Goal: Find specific page/section: Find specific page/section

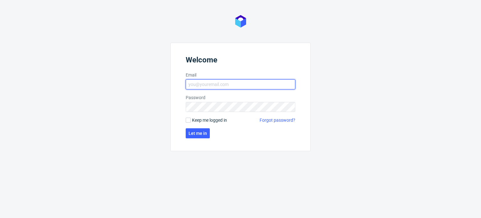
click at [246, 83] on input "Email" at bounding box center [241, 84] width 110 height 10
type input "[PERSON_NAME][EMAIL_ADDRESS][PERSON_NAME][DOMAIN_NAME]"
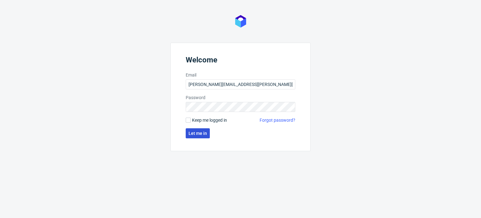
click at [194, 134] on span "Let me in" at bounding box center [198, 133] width 18 height 4
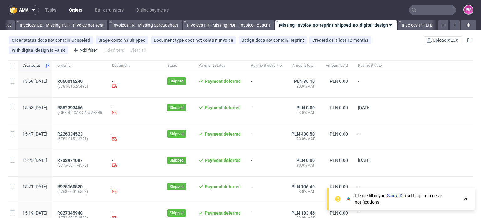
scroll to position [0, 891]
click at [465, 200] on use at bounding box center [465, 198] width 3 height 3
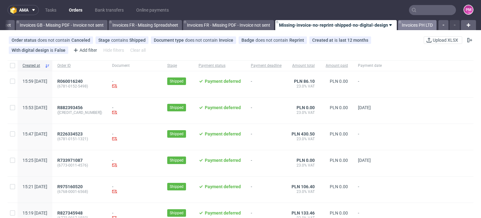
click at [403, 27] on link "Invoices PH LTD" at bounding box center [417, 25] width 39 height 10
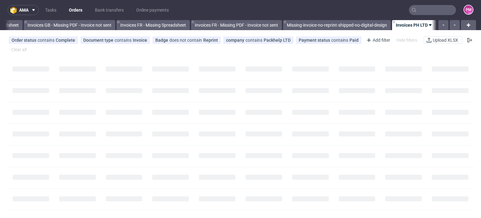
scroll to position [0, 886]
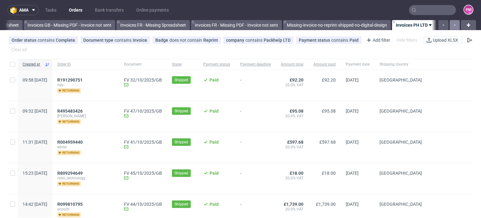
click at [450, 25] on button "button" at bounding box center [455, 25] width 10 height 10
click at [417, 26] on div "All Polish orders this month Invoice not sent VIES Issue Not fully paid Partial…" at bounding box center [221, 25] width 432 height 10
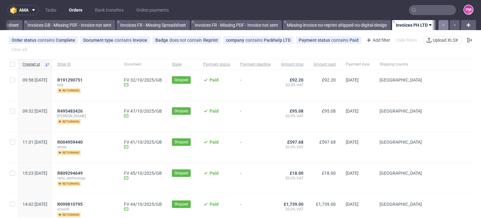
click at [440, 24] on button "button" at bounding box center [443, 25] width 10 height 10
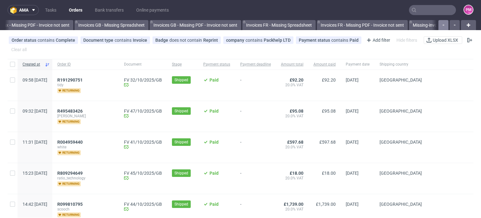
click at [440, 24] on button "button" at bounding box center [443, 25] width 10 height 10
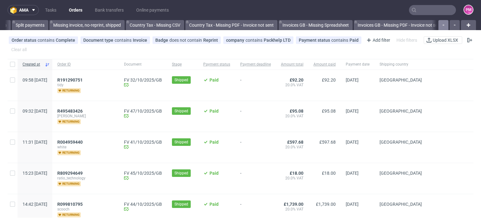
click at [440, 24] on button "button" at bounding box center [443, 25] width 10 height 10
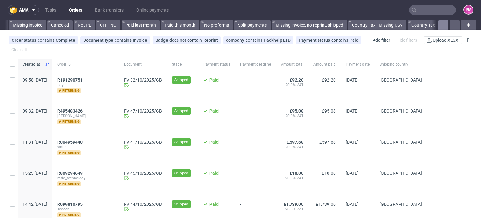
click at [440, 24] on button "button" at bounding box center [443, 25] width 10 height 10
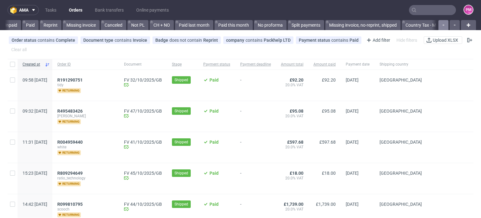
click at [440, 24] on button "button" at bounding box center [443, 25] width 10 height 10
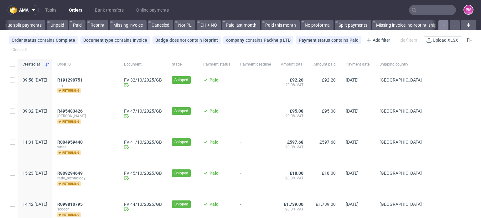
click at [440, 24] on button "button" at bounding box center [443, 25] width 10 height 10
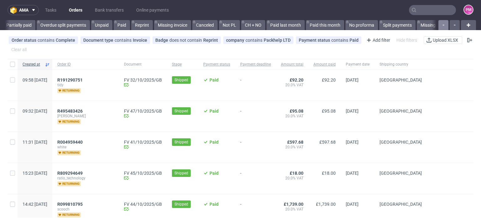
click at [440, 24] on button "button" at bounding box center [443, 25] width 10 height 10
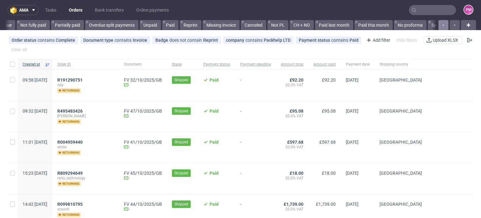
click at [440, 24] on button "button" at bounding box center [443, 25] width 10 height 10
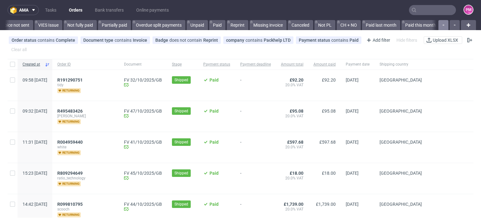
click at [440, 24] on button "button" at bounding box center [443, 25] width 10 height 10
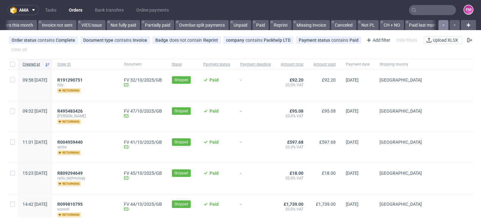
click at [440, 24] on button "button" at bounding box center [443, 25] width 10 height 10
click at [440, 24] on div at bounding box center [448, 25] width 23 height 10
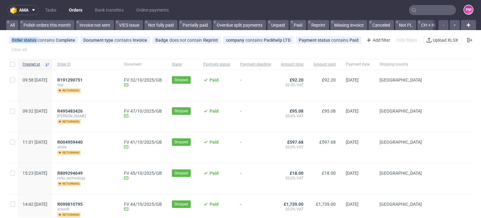
click at [440, 24] on div at bounding box center [448, 25] width 23 height 10
click at [46, 24] on link "Polish orders this month" at bounding box center [47, 25] width 55 height 10
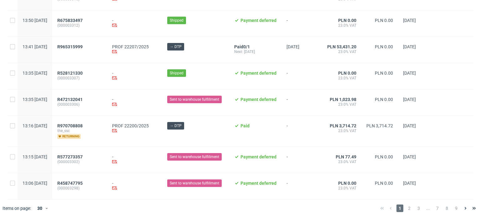
scroll to position [661, 0]
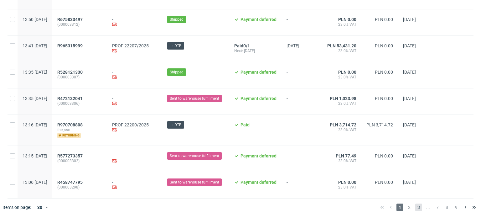
click at [415, 207] on span "3" at bounding box center [418, 207] width 7 height 8
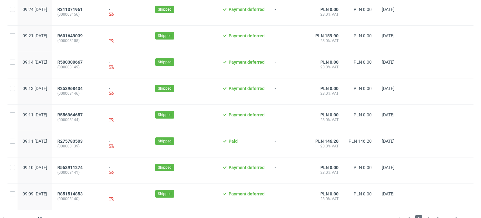
scroll to position [657, 0]
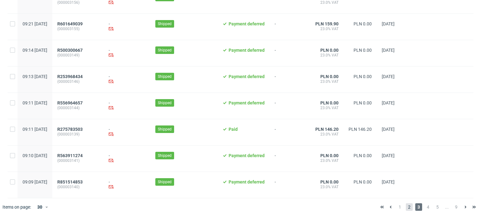
click at [406, 208] on span "2" at bounding box center [409, 207] width 7 height 8
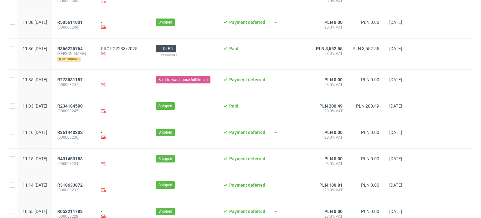
scroll to position [657, 0]
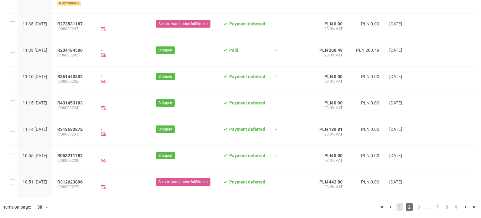
click at [397, 206] on span "1" at bounding box center [400, 207] width 7 height 8
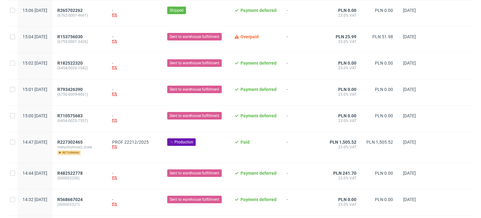
scroll to position [313, 0]
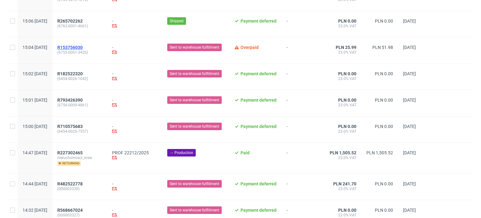
click at [83, 47] on span "R153756030" at bounding box center [69, 47] width 25 height 5
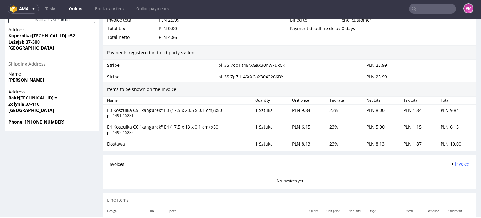
scroll to position [385, 0]
